Goal: Find specific page/section

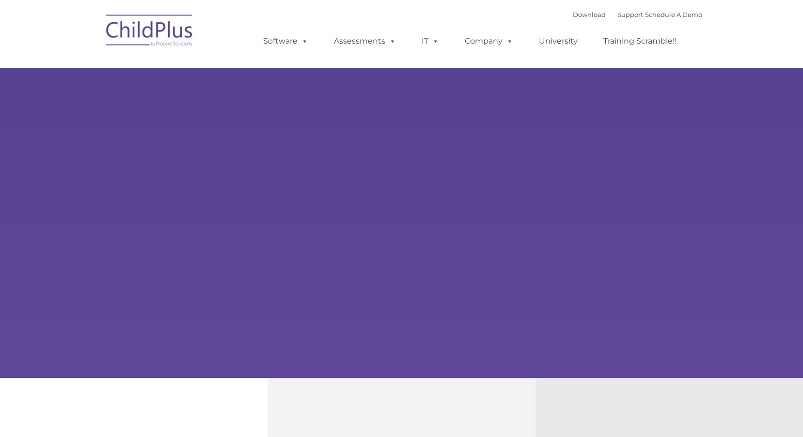
select select "MEDIUM"
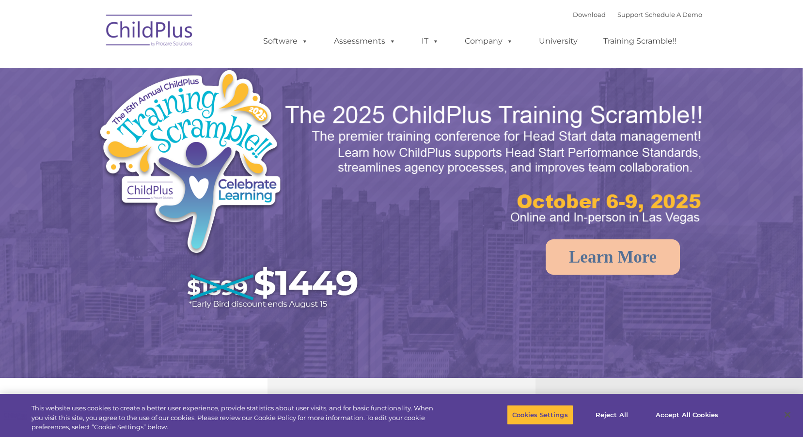
select select "MEDIUM"
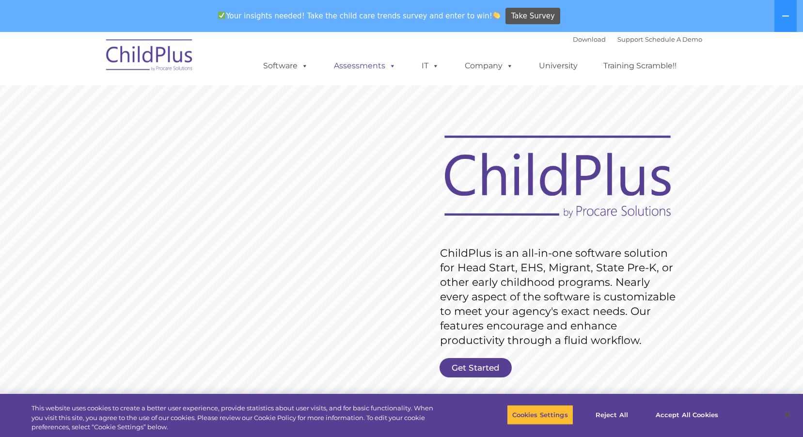
click at [356, 68] on link "Assessments" at bounding box center [364, 65] width 81 height 19
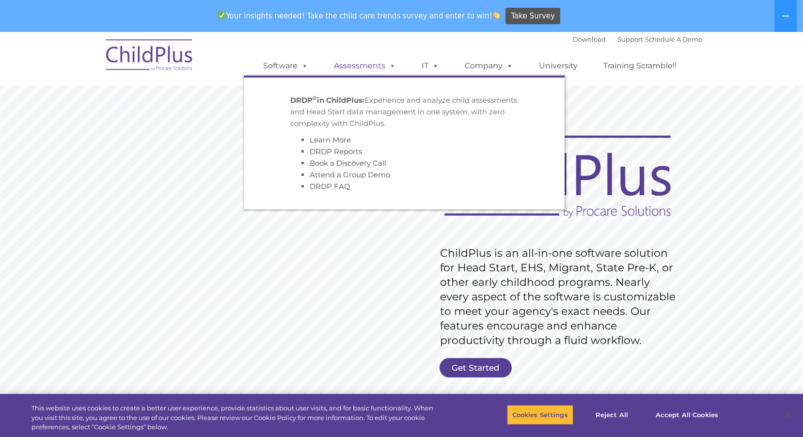
click at [356, 68] on link "Assessments" at bounding box center [364, 65] width 81 height 19
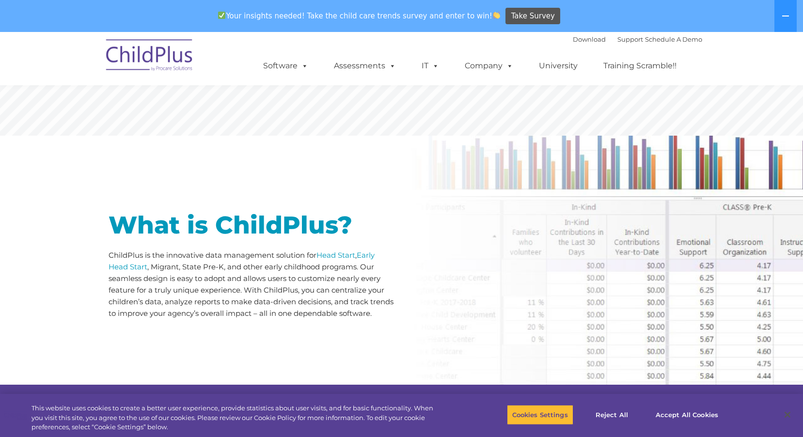
scroll to position [380, 0]
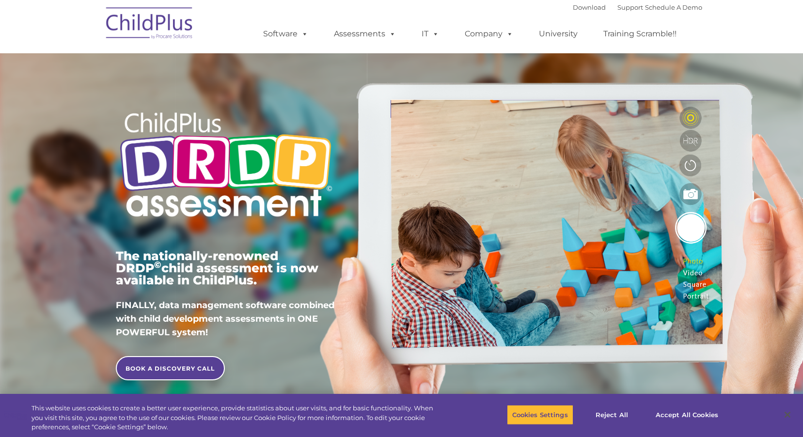
type input ""
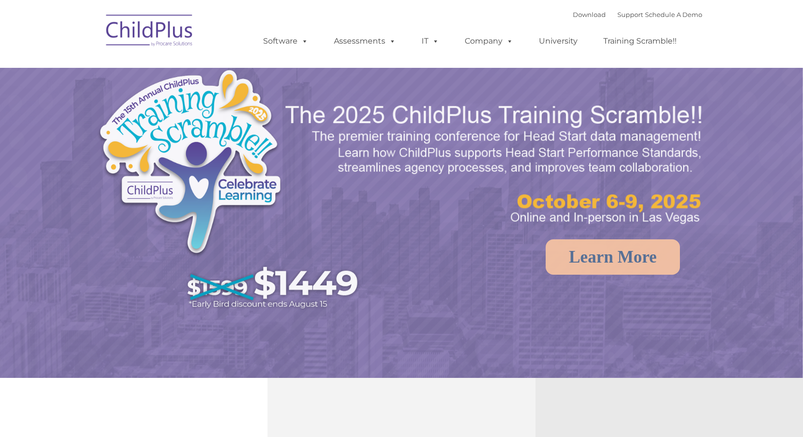
select select "MEDIUM"
